Goal: Information Seeking & Learning: Learn about a topic

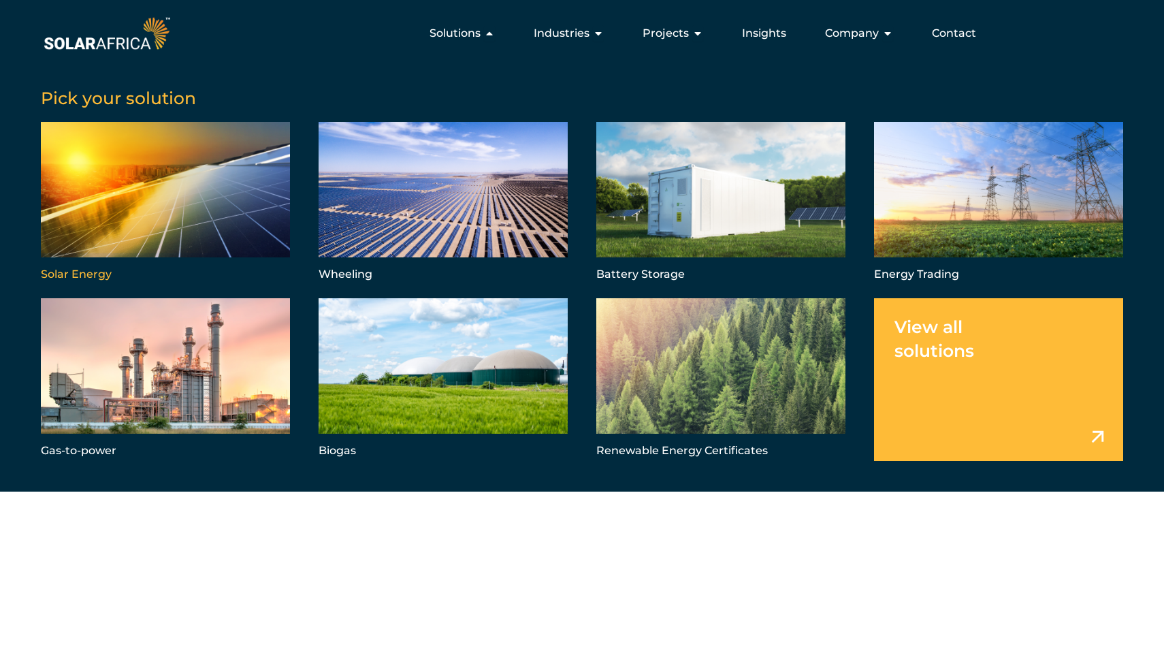
click at [263, 250] on link "Menu" at bounding box center [165, 203] width 249 height 163
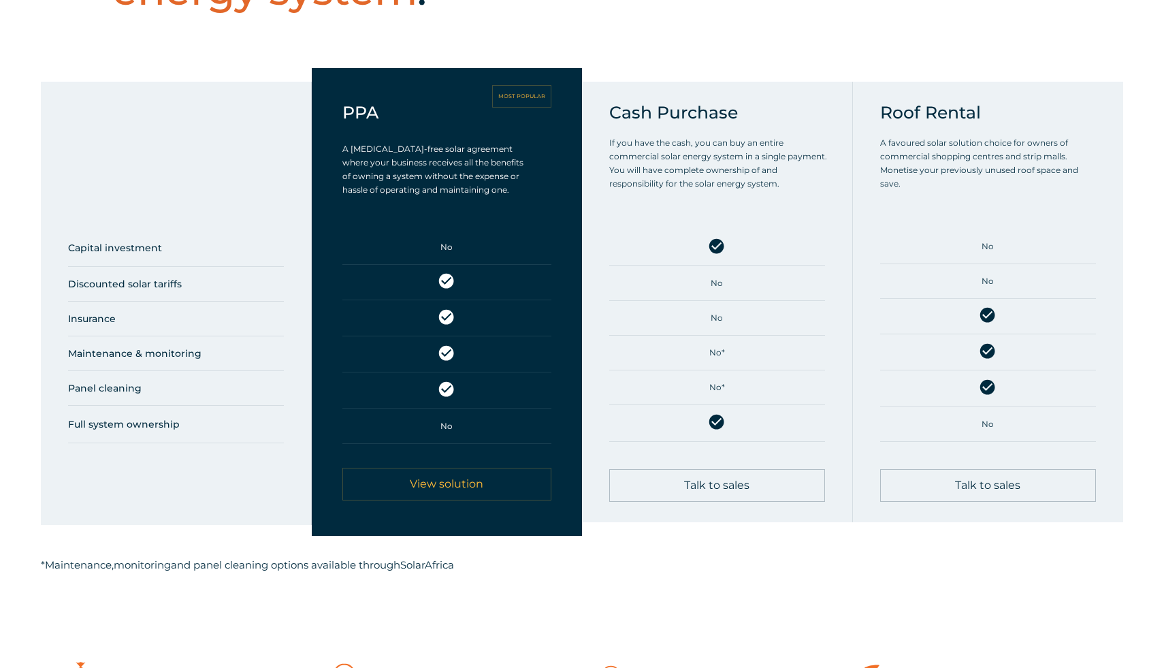
scroll to position [797, 0]
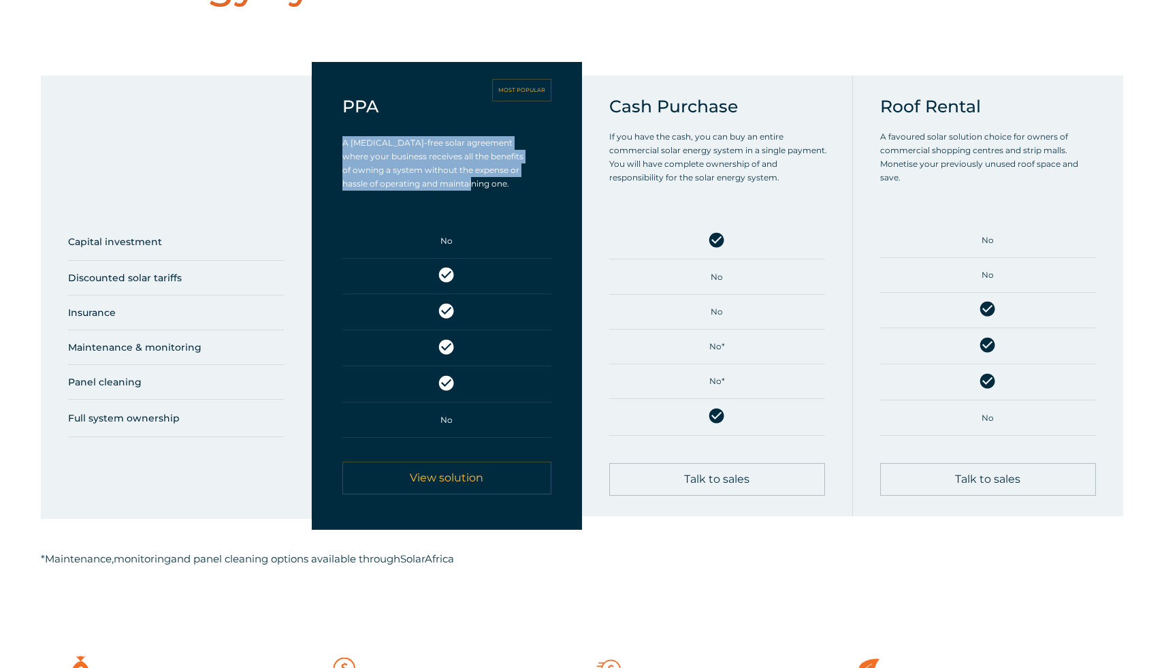
drag, startPoint x: 344, startPoint y: 142, endPoint x: 528, endPoint y: 194, distance: 191.8
click at [529, 195] on div "PPA MOST POPULAR A CAPEX-free solar agreement where your business receives all …" at bounding box center [447, 153] width 210 height 114
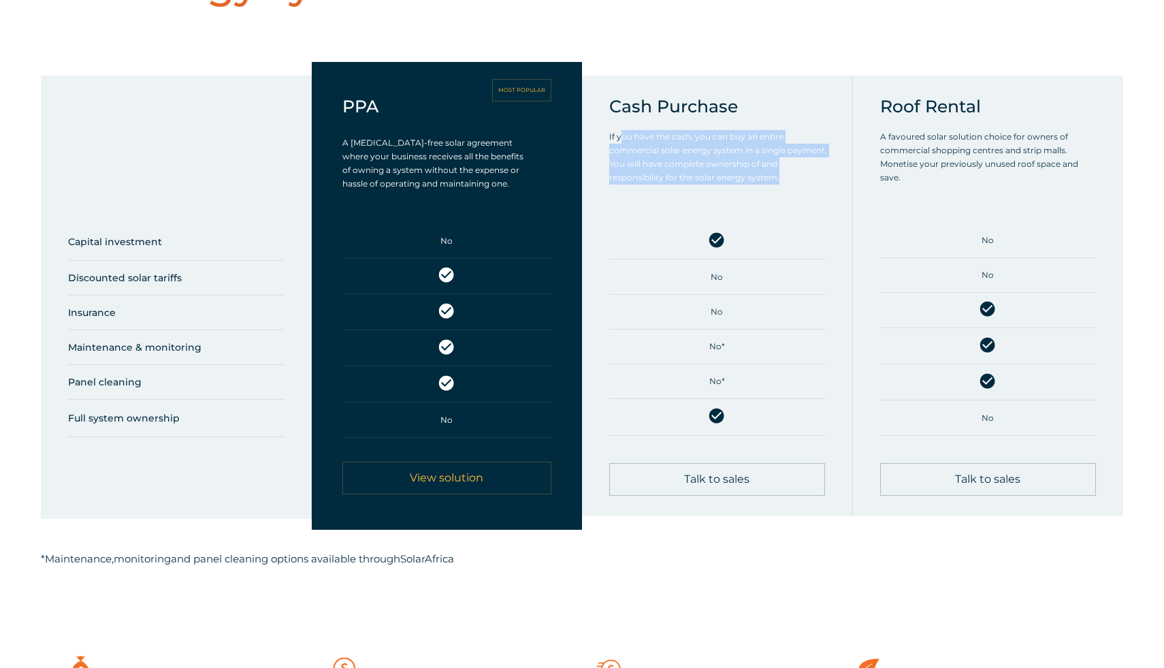
drag, startPoint x: 621, startPoint y: 131, endPoint x: 842, endPoint y: 172, distance: 224.3
click at [843, 173] on div "Cash Purchase If you have the cash, you can buy an entire commercial solar ener…" at bounding box center [717, 296] width 271 height 440
click at [843, 172] on div "Cash Purchase If you have the cash, you can buy an entire commercial solar ener…" at bounding box center [717, 296] width 271 height 440
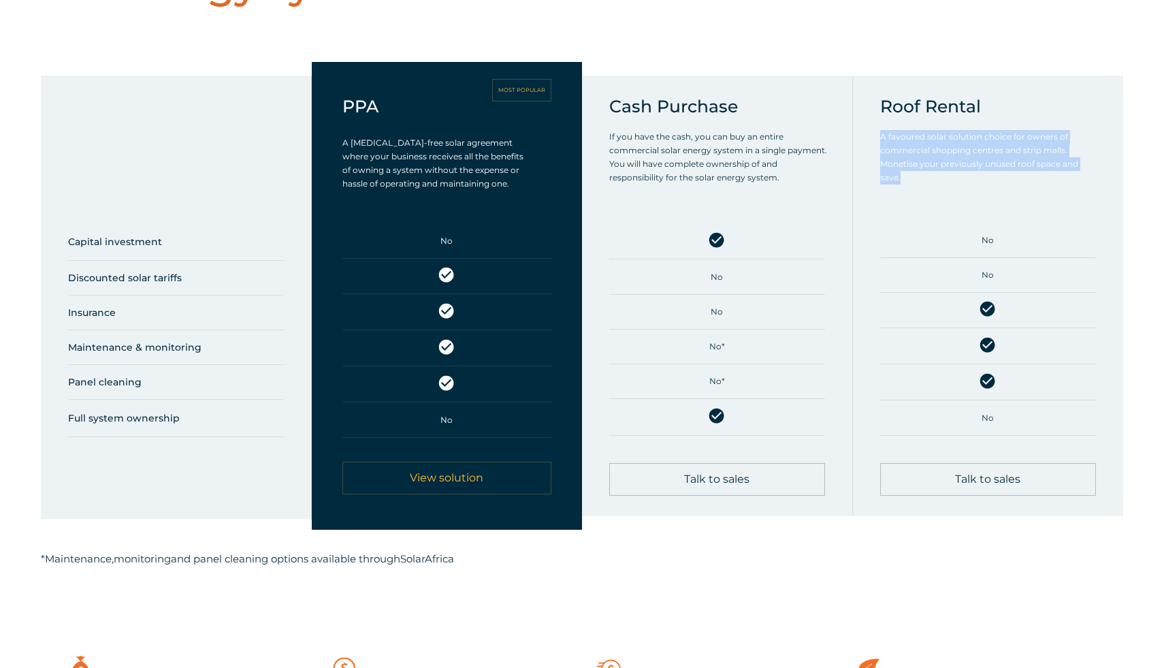
drag, startPoint x: 876, startPoint y: 133, endPoint x: 927, endPoint y: 182, distance: 70.3
click at [930, 183] on div "Roof Rental A favoured solar solution choice for owners of commercial shopping …" at bounding box center [988, 296] width 271 height 440
click at [927, 182] on p "A favoured solar solution choice for owners of commercial shopping centres and …" at bounding box center [988, 157] width 216 height 54
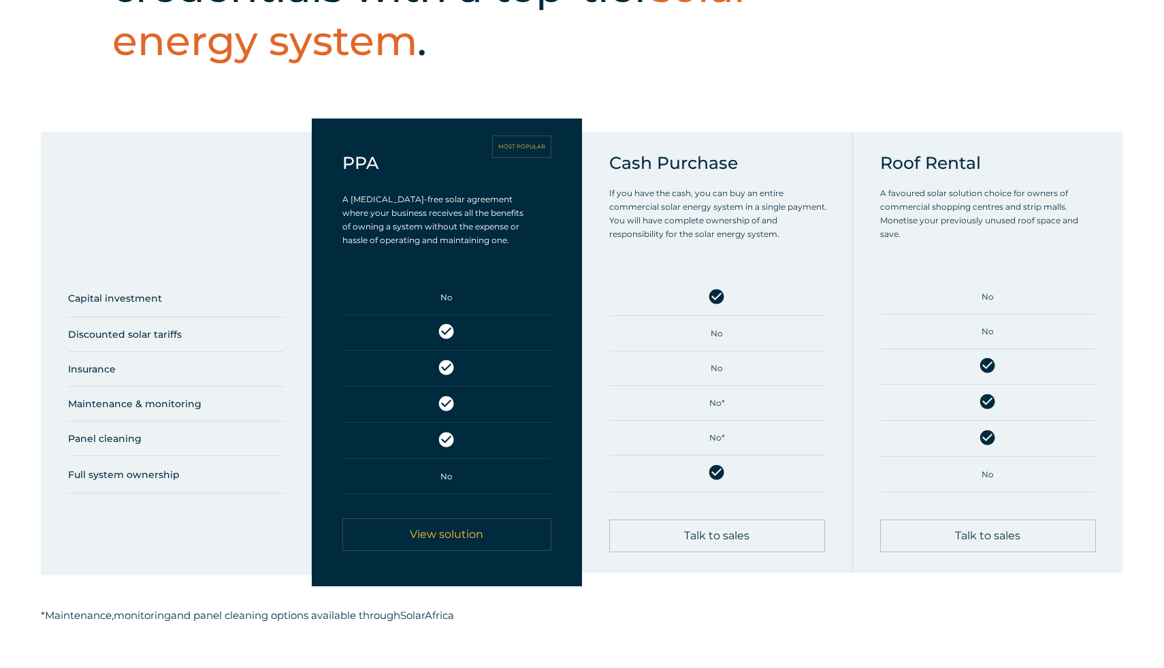
scroll to position [742, 0]
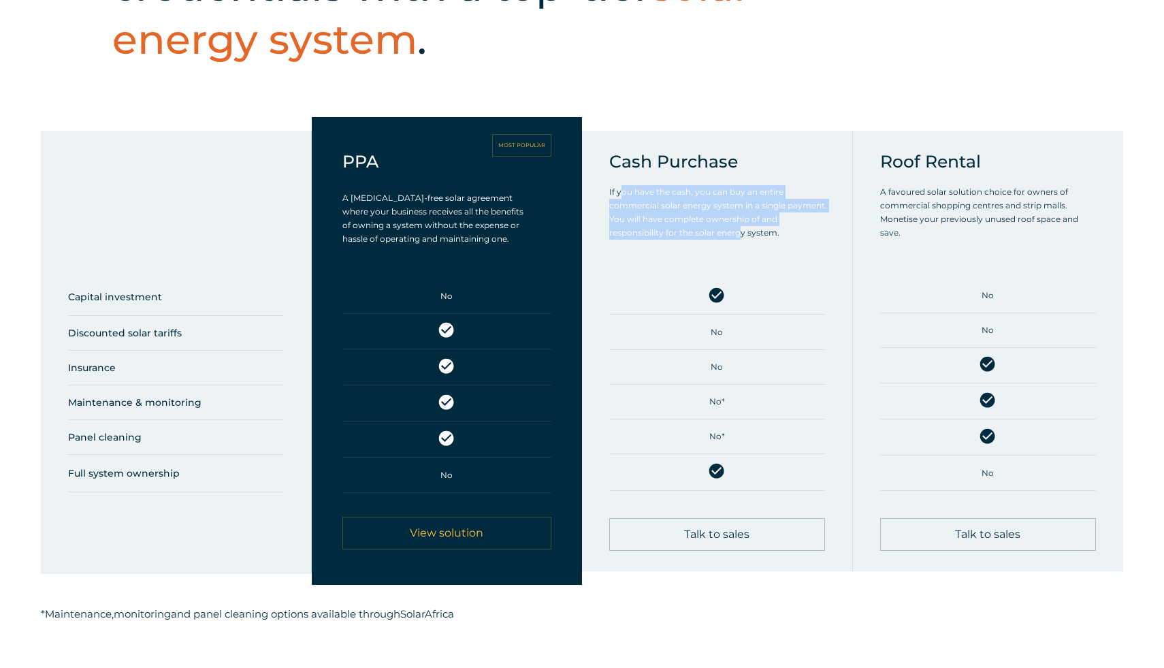
drag, startPoint x: 621, startPoint y: 189, endPoint x: 736, endPoint y: 233, distance: 122.4
click at [736, 233] on p "If you have the cash, you can buy an entire commercial solar energy system in a…" at bounding box center [719, 212] width 221 height 54
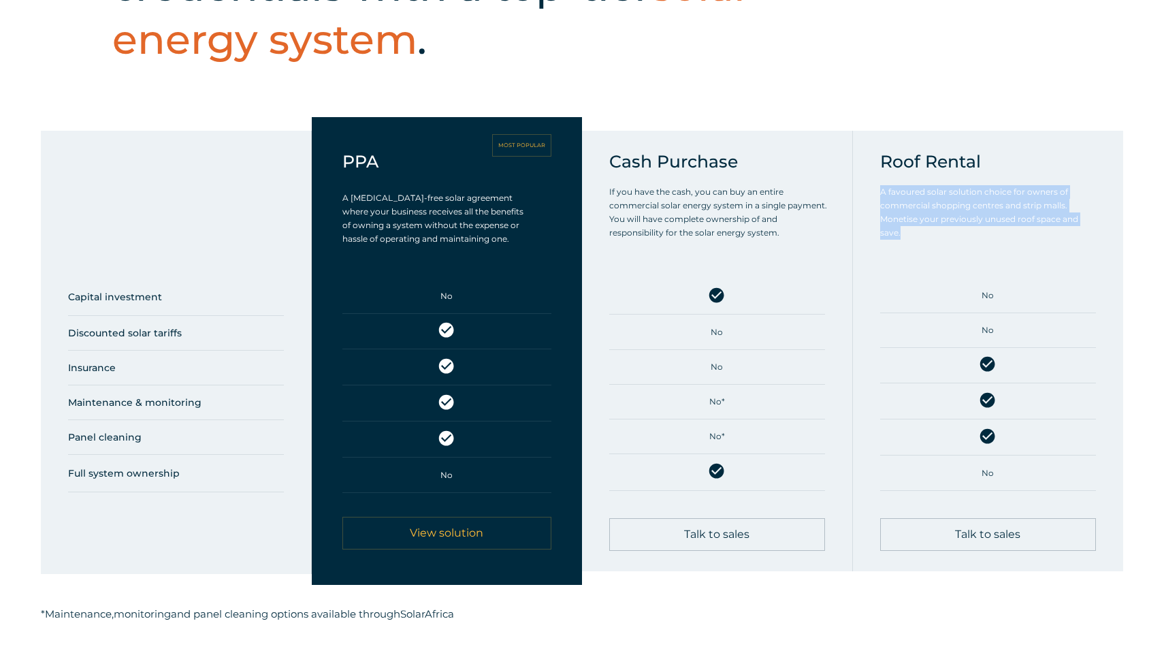
drag, startPoint x: 941, startPoint y: 236, endPoint x: 880, endPoint y: 186, distance: 78.4
click at [880, 186] on p "A favoured solar solution choice for owners of commercial shopping centres and …" at bounding box center [988, 212] width 216 height 54
click at [787, 144] on div "Cash Purchase If you have the cash, you can buy an entire commercial solar ener…" at bounding box center [717, 351] width 271 height 440
click at [954, 174] on div "Roof Rental A favoured solar solution choice for owners of commercial shopping …" at bounding box center [988, 208] width 216 height 114
click at [814, 174] on div "Cash Purchase If you have the cash, you can buy an entire commercial solar ener…" at bounding box center [719, 208] width 221 height 114
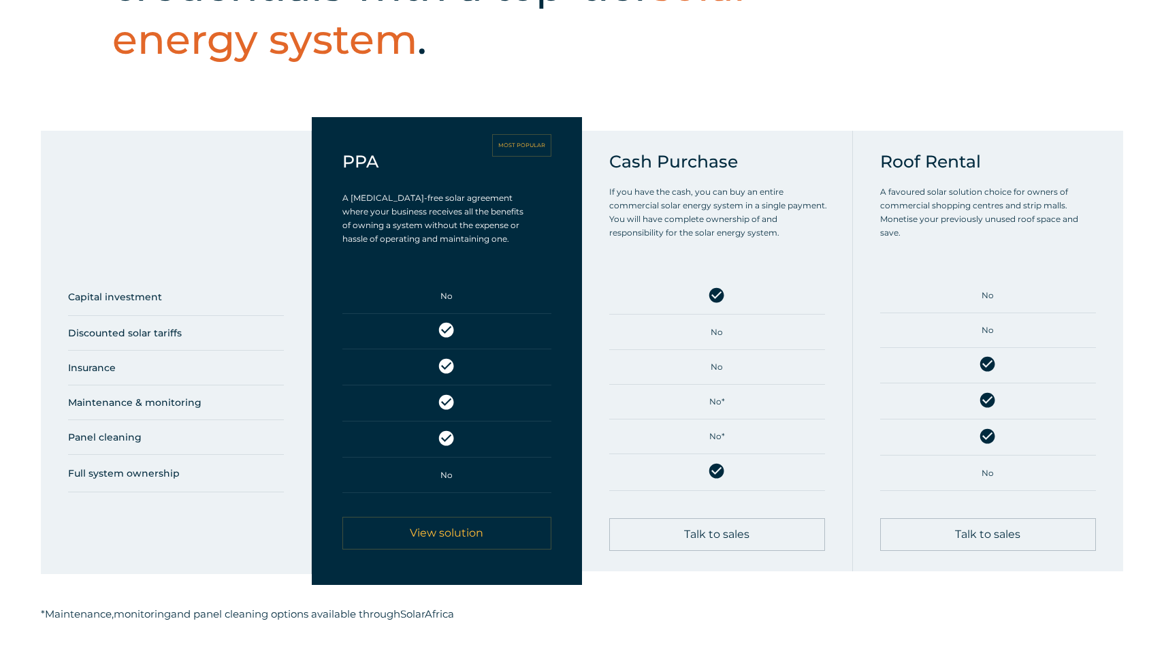
click at [237, 237] on div at bounding box center [176, 211] width 216 height 120
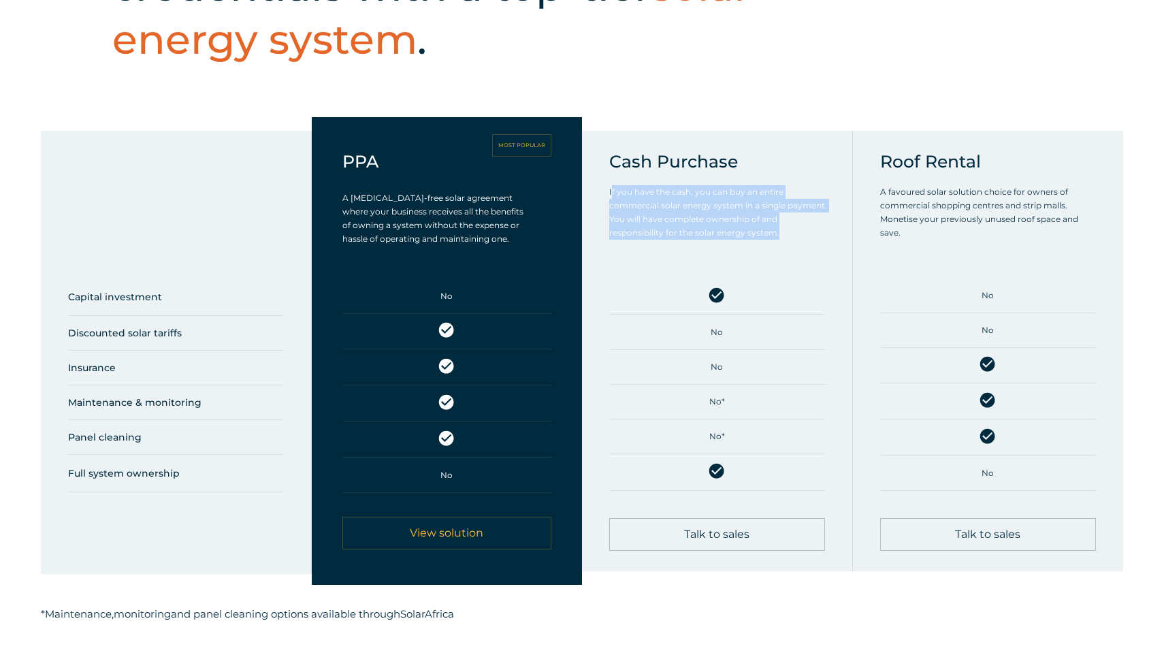
drag, startPoint x: 611, startPoint y: 197, endPoint x: 780, endPoint y: 242, distance: 174.5
click at [780, 242] on div "If you have the cash, you can buy an entire commercial solar energy system in a…" at bounding box center [719, 218] width 221 height 67
drag, startPoint x: 790, startPoint y: 233, endPoint x: 608, endPoint y: 187, distance: 186.9
click at [609, 187] on p "If you have the cash, you can buy an entire commercial solar energy system in a…" at bounding box center [719, 212] width 221 height 54
